Goal: Task Accomplishment & Management: Use online tool/utility

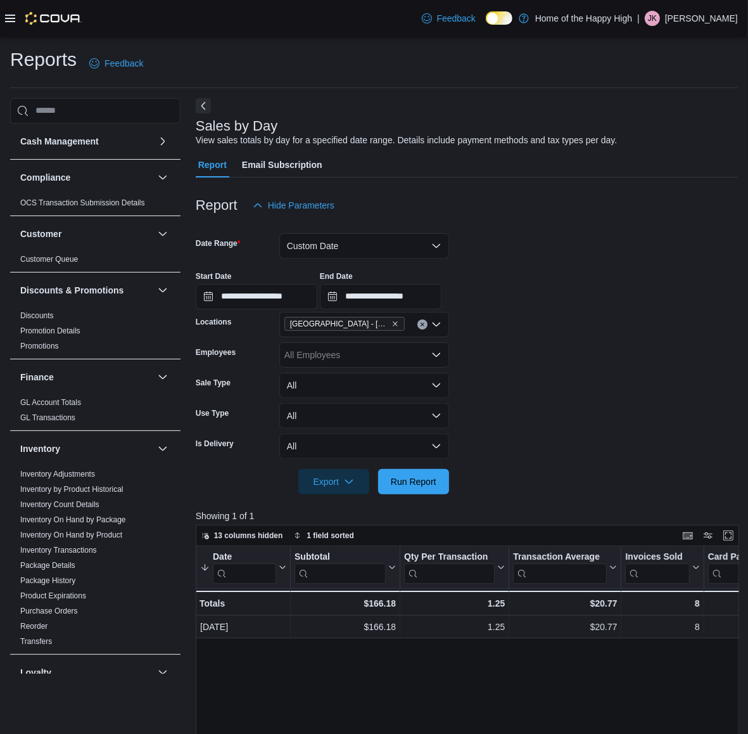
scroll to position [317, 0]
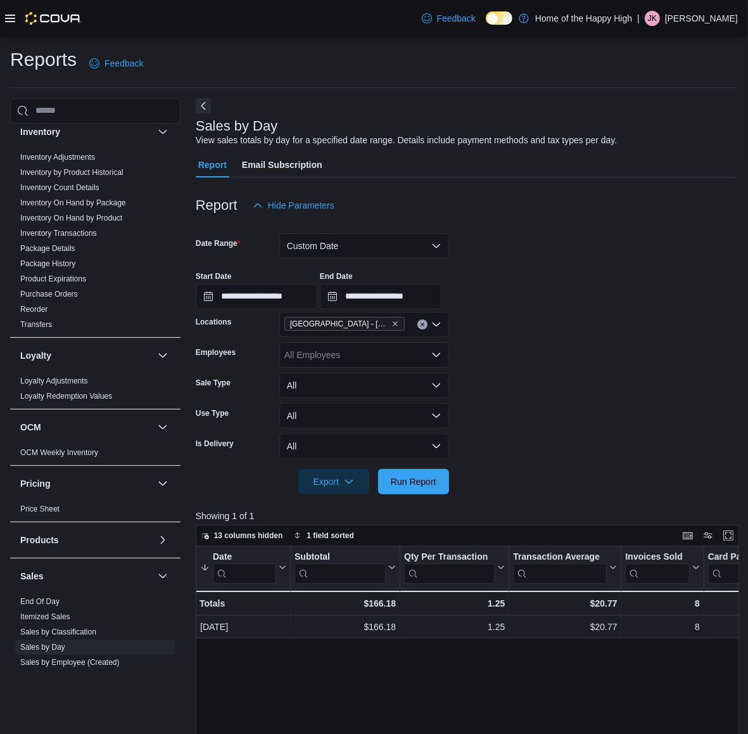
drag, startPoint x: 37, startPoint y: 604, endPoint x: 568, endPoint y: 311, distance: 606.8
click at [37, 604] on link "End Of Day" at bounding box center [39, 601] width 39 height 9
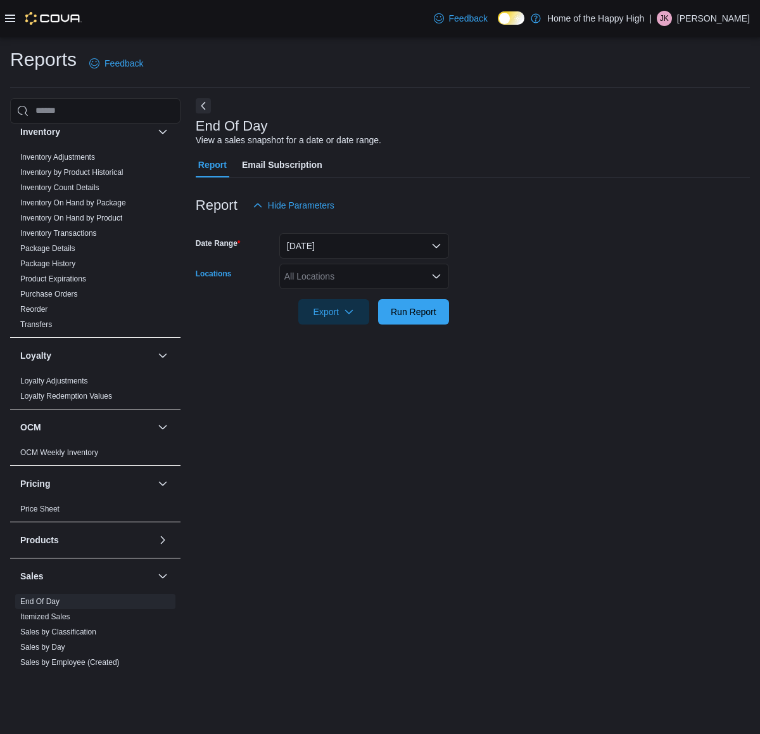
click at [362, 274] on div "All Locations" at bounding box center [364, 276] width 170 height 25
type input "**"
click at [388, 296] on span "[GEOGRAPHIC_DATA] - [GEOGRAPHIC_DATA] - Fire & Flower" at bounding box center [458, 297] width 253 height 13
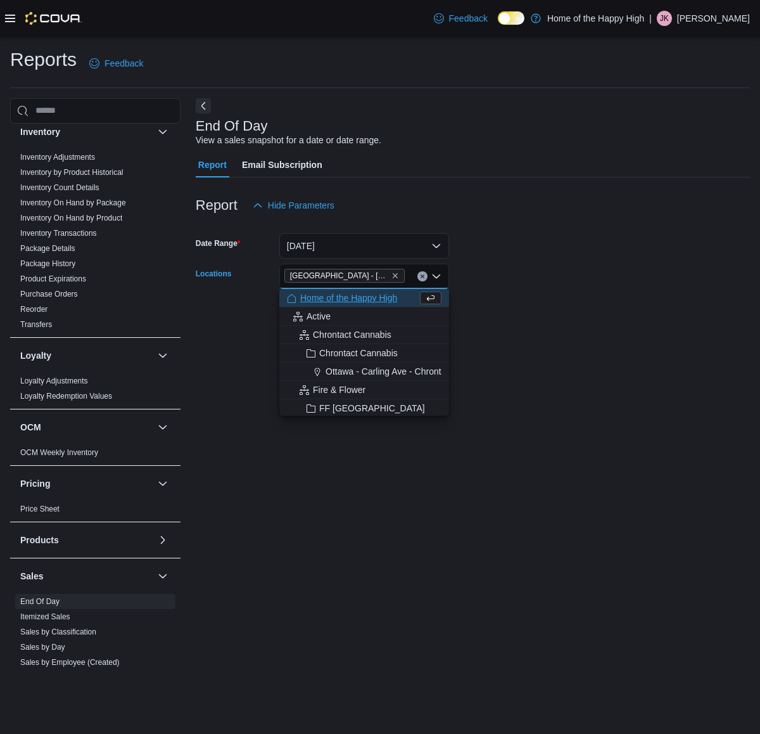
click at [511, 247] on form "Date Range [DATE] Locations [GEOGRAPHIC_DATA] - [GEOGRAPHIC_DATA] - Fire & Flow…" at bounding box center [473, 271] width 554 height 106
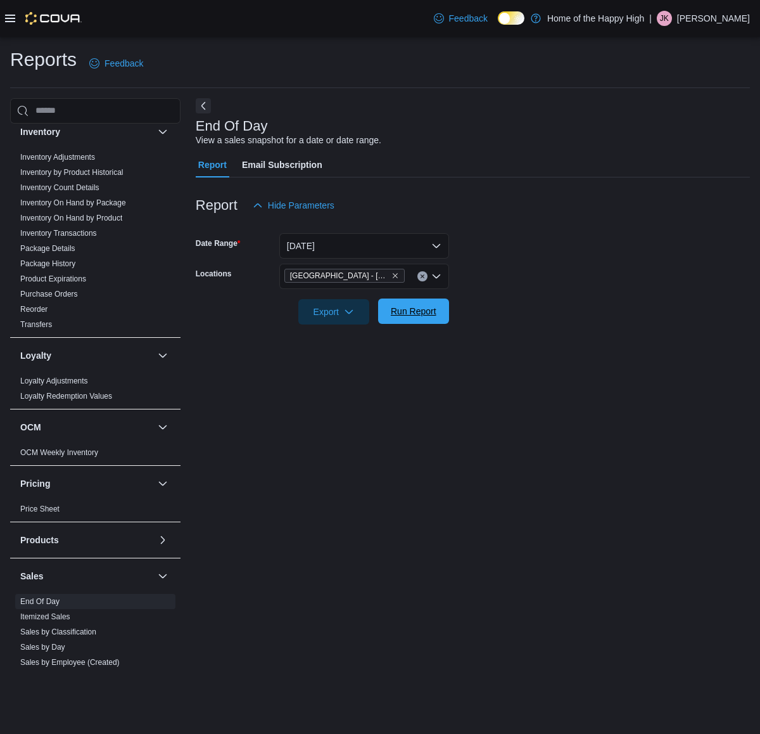
click at [420, 310] on span "Run Report" at bounding box center [414, 311] width 46 height 13
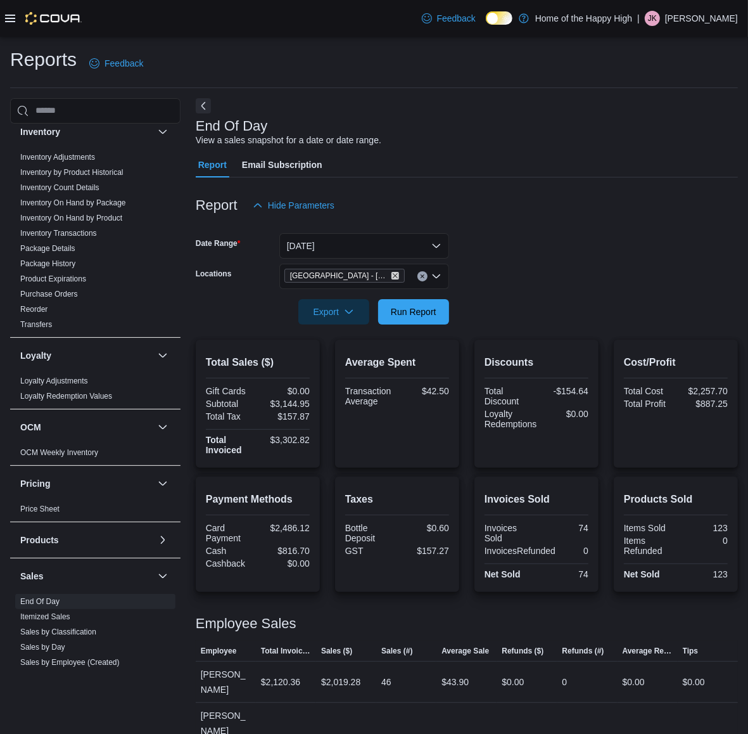
click at [393, 274] on icon "Remove Sylvan Lake - Hewlett Park Landing - Fire & Flower from selection in thi…" at bounding box center [396, 276] width 8 height 8
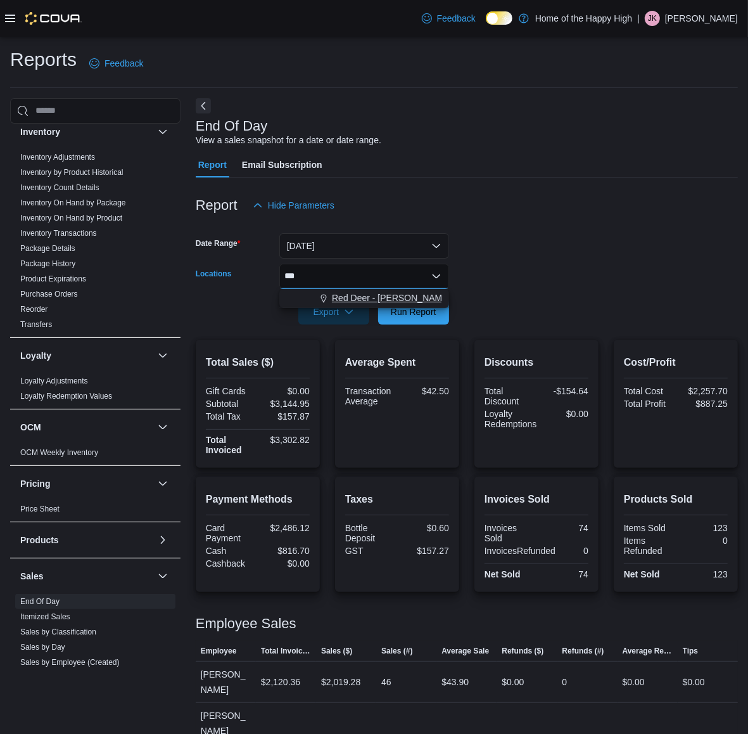
type input "***"
click at [397, 290] on button "Red Deer - [PERSON_NAME][GEOGRAPHIC_DATA] - Fire & Flower" at bounding box center [364, 298] width 170 height 18
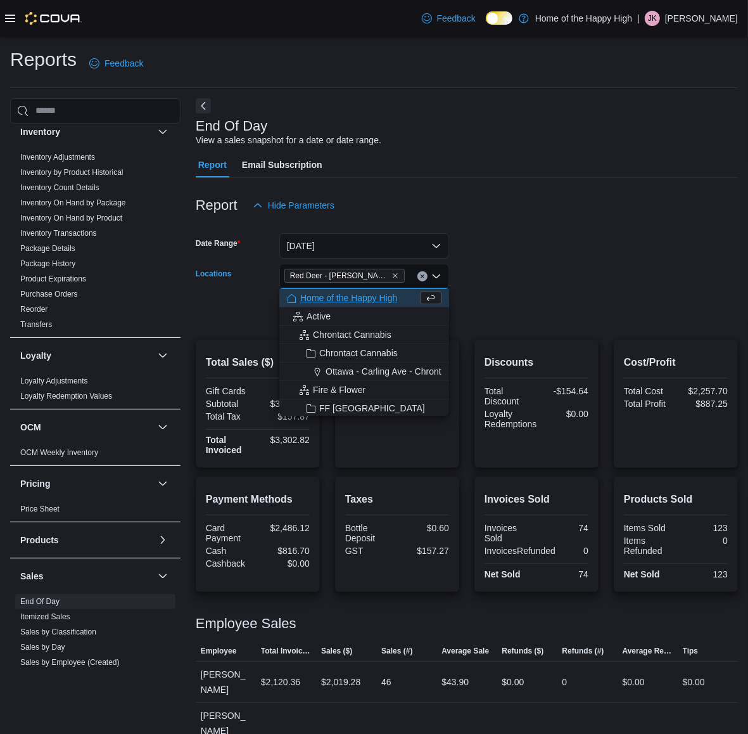
click at [502, 246] on form "Date Range [DATE] Locations [GEOGRAPHIC_DATA][PERSON_NAME] - Fire & Flower Comb…" at bounding box center [467, 271] width 542 height 106
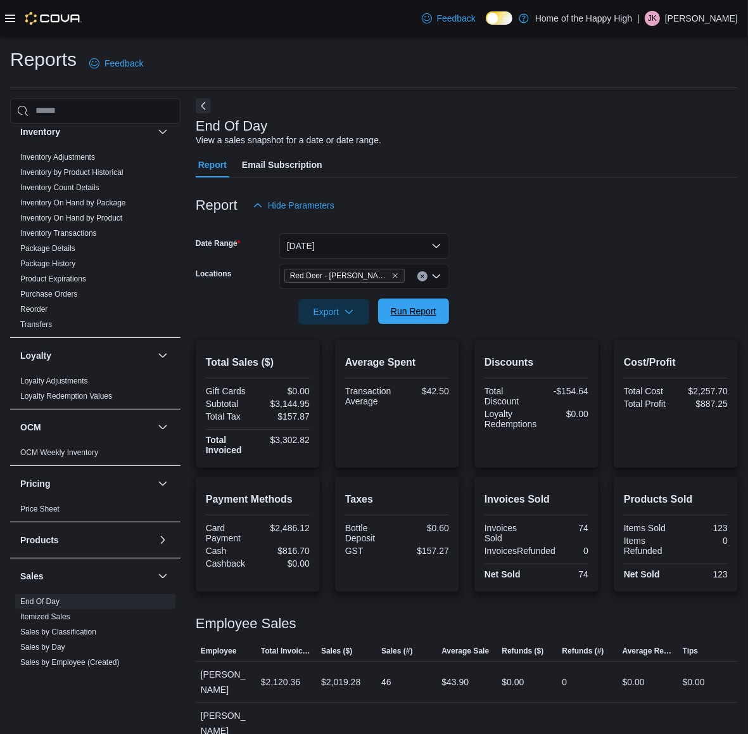
click at [423, 305] on span "Run Report" at bounding box center [414, 310] width 56 height 25
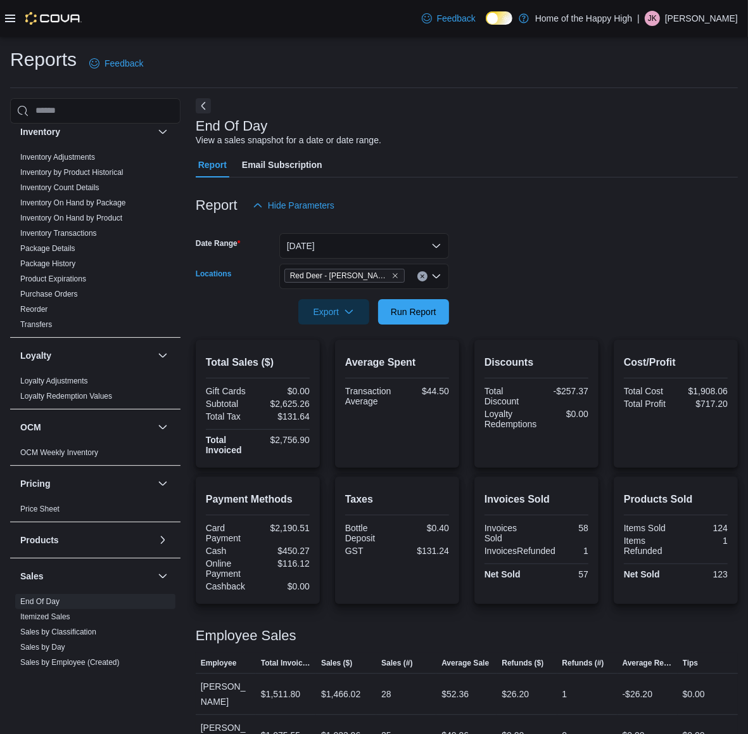
click at [388, 271] on span "Red Deer - [PERSON_NAME][GEOGRAPHIC_DATA] - Fire & Flower" at bounding box center [344, 275] width 109 height 13
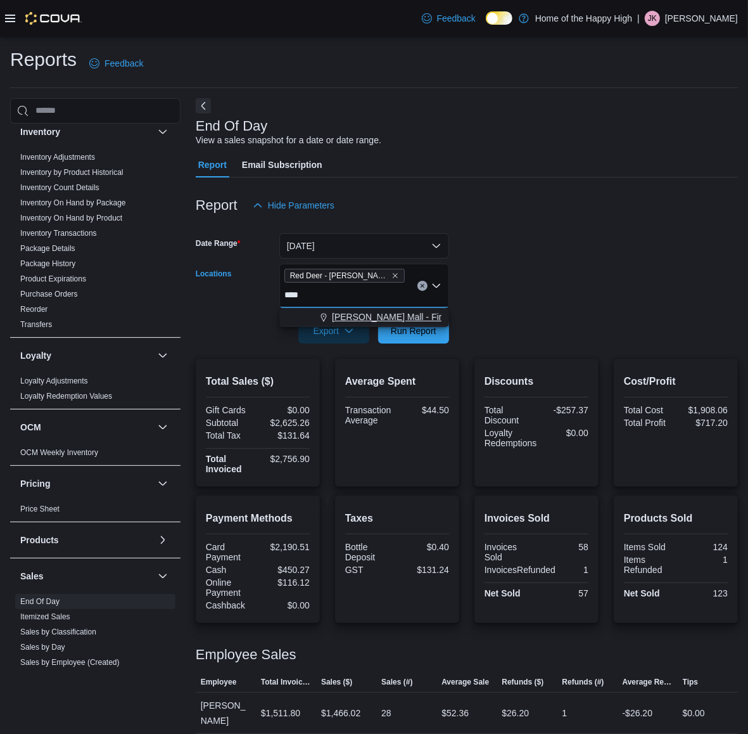
type input "****"
click at [385, 311] on span "[PERSON_NAME] Mall - Fire & Flower" at bounding box center [408, 316] width 152 height 13
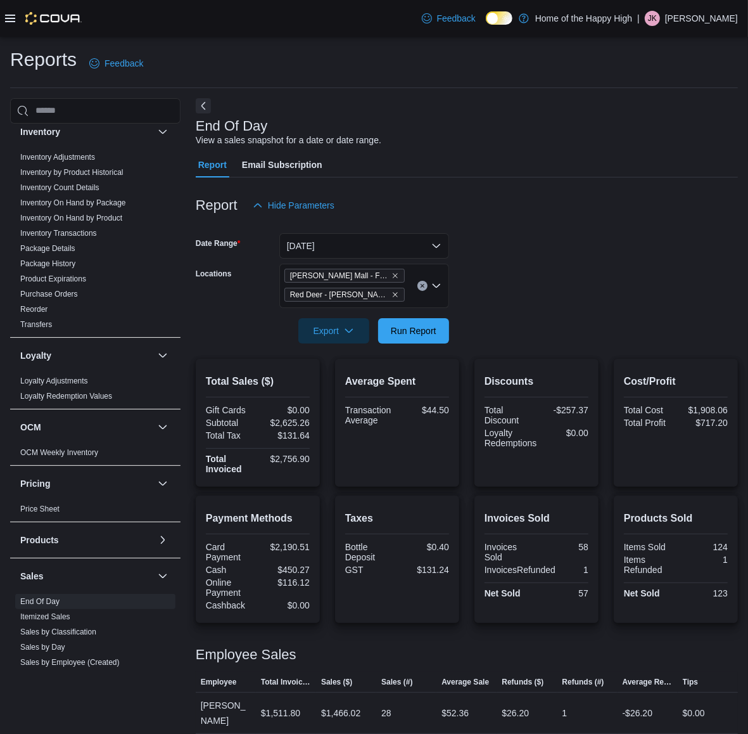
click at [544, 194] on div "Report Hide Parameters" at bounding box center [467, 205] width 542 height 25
click at [397, 327] on span "Run Report" at bounding box center [414, 330] width 46 height 13
click at [398, 295] on span "Red Deer - [PERSON_NAME][GEOGRAPHIC_DATA] - Fire & Flower" at bounding box center [344, 295] width 120 height 14
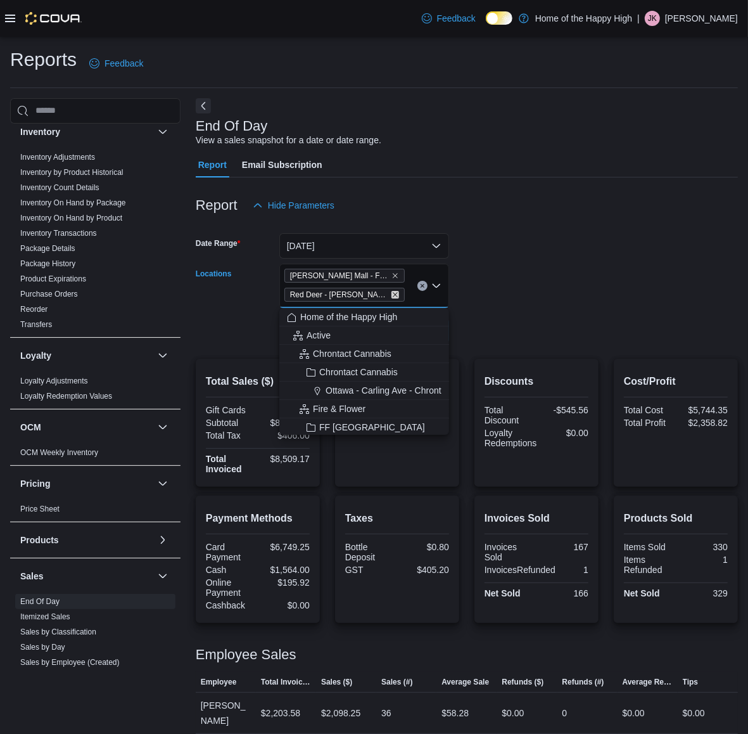
click at [398, 295] on icon "Remove Red Deer - Dawson Centre - Fire & Flower from selection in this group" at bounding box center [396, 295] width 8 height 8
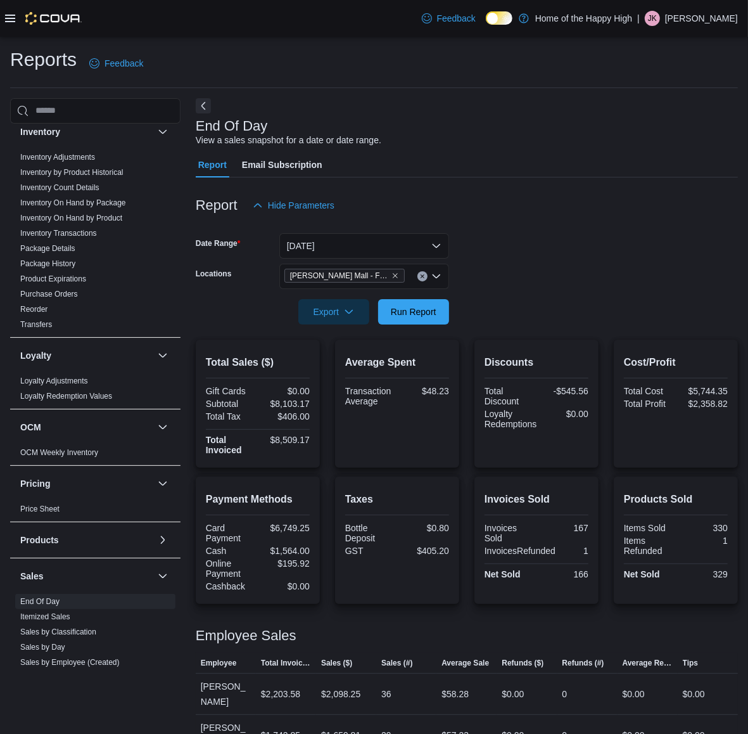
click at [602, 230] on div at bounding box center [467, 225] width 542 height 15
click at [438, 305] on span "Run Report" at bounding box center [414, 310] width 56 height 25
click at [393, 273] on icon "Remove Stettler - Stettler Mall - Fire & Flower from selection in this group" at bounding box center [396, 276] width 8 height 8
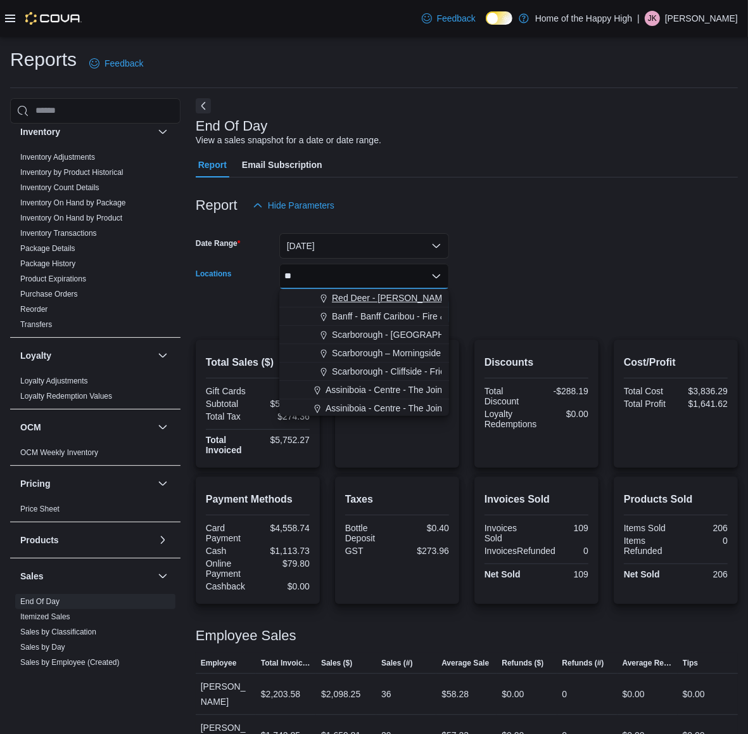
type input "**"
click at [369, 296] on span "Red Deer - [PERSON_NAME] Place - Fire & Flower" at bounding box center [434, 297] width 204 height 13
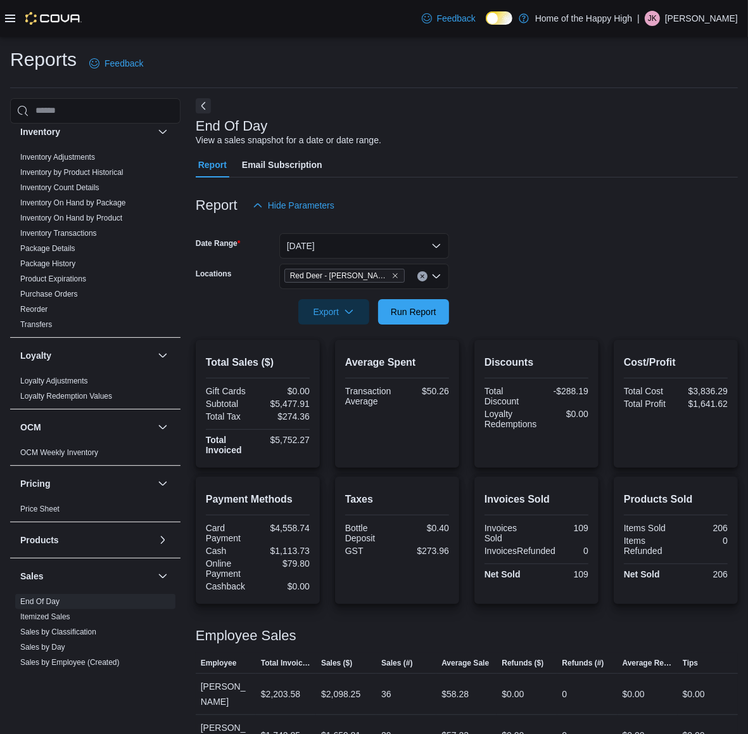
drag, startPoint x: 699, startPoint y: 210, endPoint x: 615, endPoint y: 248, distance: 92.1
click at [697, 211] on div "Report Hide Parameters" at bounding box center [467, 205] width 542 height 25
click at [407, 309] on span "Run Report" at bounding box center [414, 311] width 46 height 13
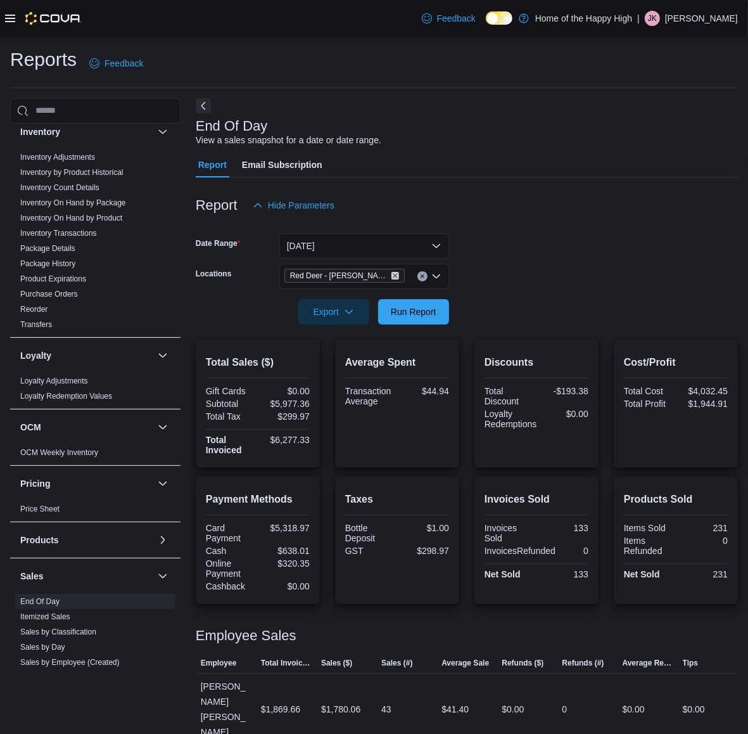
click at [397, 276] on icon "Remove Red Deer - Bower Place - Fire & Flower from selection in this group" at bounding box center [396, 276] width 8 height 8
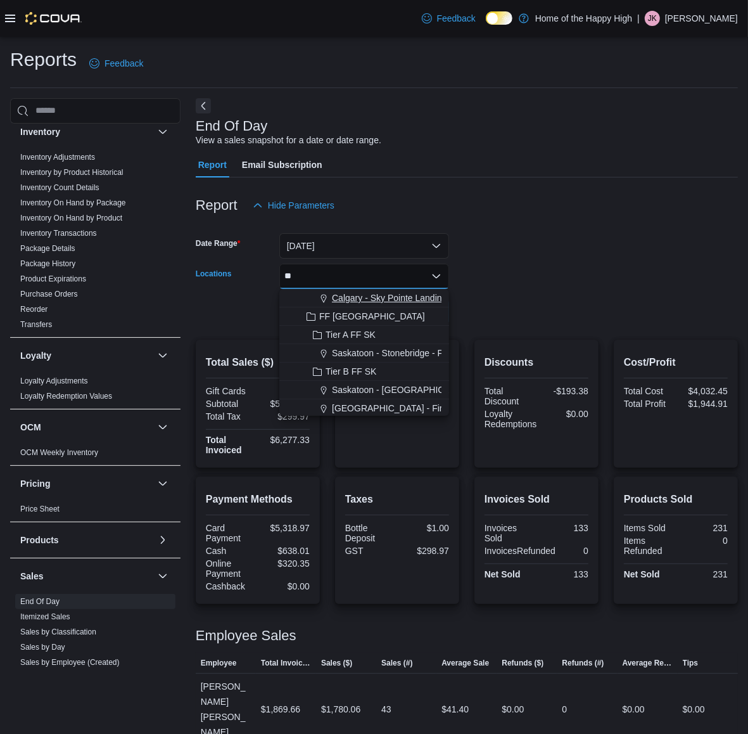
type input "**"
click at [406, 301] on span "Calgary - Sky Pointe Landing - Fire & Flower" at bounding box center [419, 297] width 175 height 13
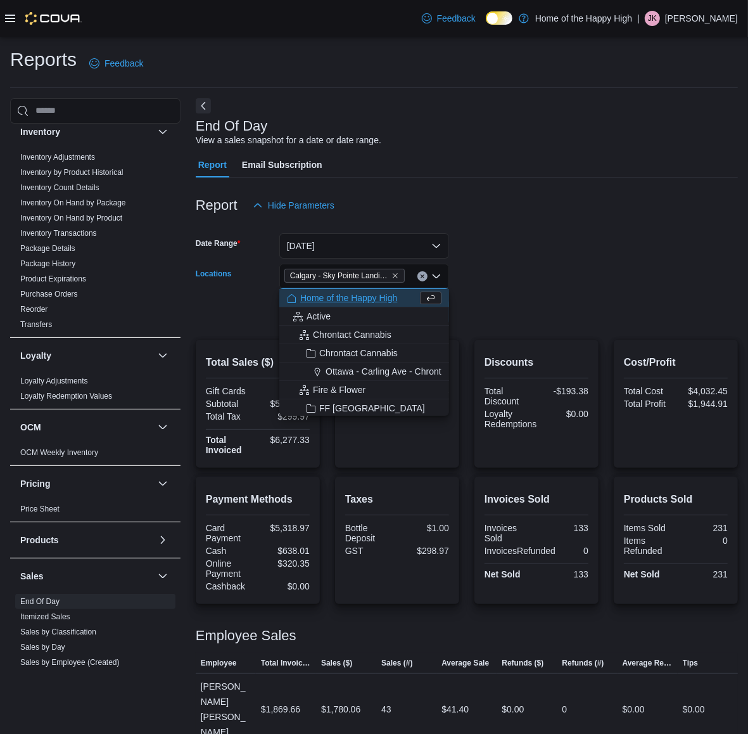
click at [526, 248] on form "Date Range [DATE] Locations [GEOGRAPHIC_DATA] - [GEOGRAPHIC_DATA] - Fire & Flow…" at bounding box center [467, 271] width 542 height 106
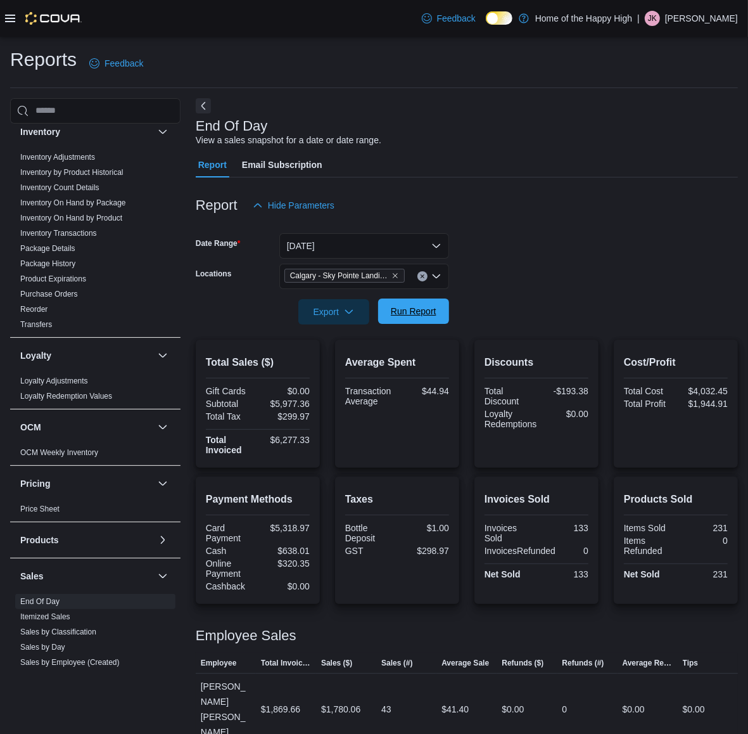
click at [409, 311] on span "Run Report" at bounding box center [414, 311] width 46 height 13
